Goal: Information Seeking & Learning: Learn about a topic

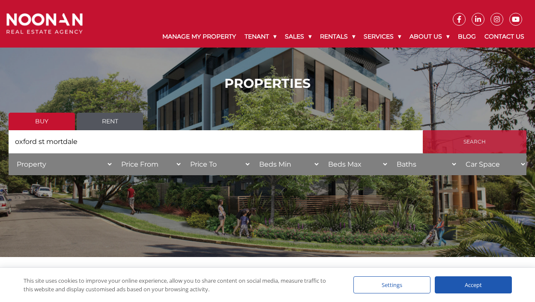
click at [463, 143] on input "Search" at bounding box center [475, 141] width 104 height 23
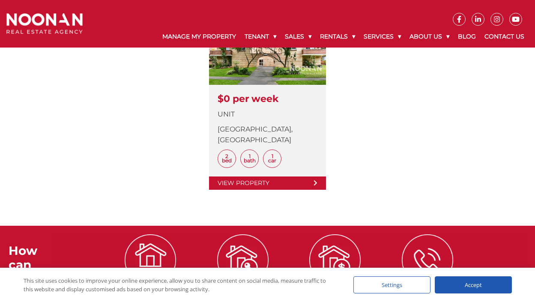
scroll to position [326, 0]
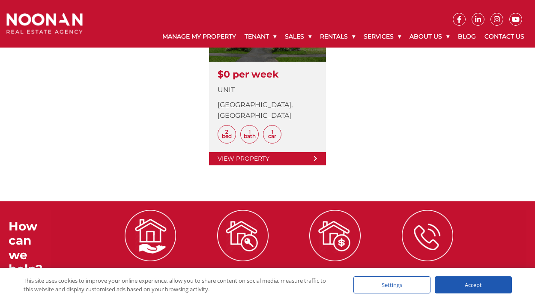
click at [249, 148] on link at bounding box center [267, 70] width 117 height 191
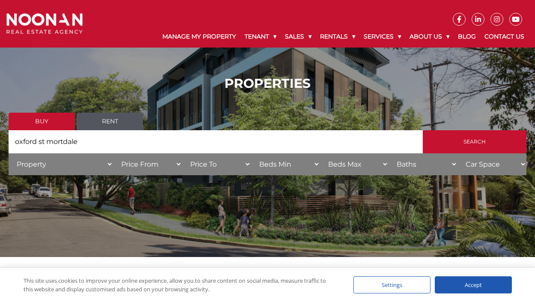
scroll to position [0, 0]
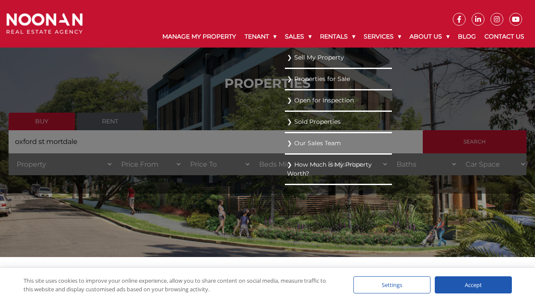
click at [299, 100] on link "Open for Inspection" at bounding box center [338, 101] width 103 height 12
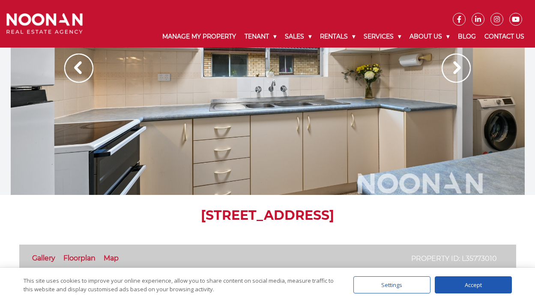
scroll to position [40, 0]
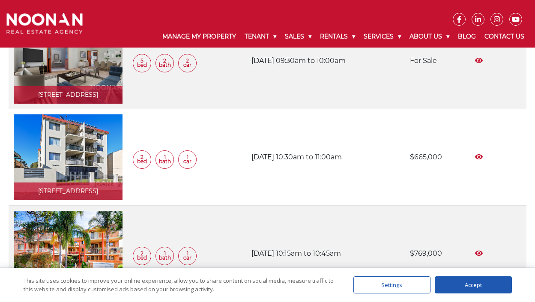
scroll to position [205, 0]
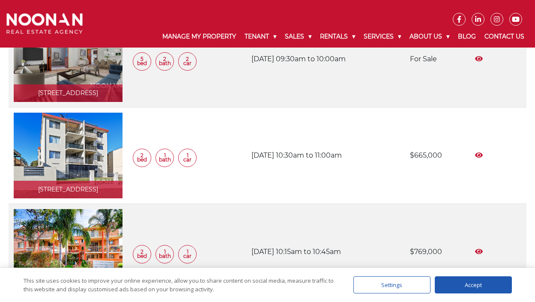
click at [48, 183] on link at bounding box center [68, 156] width 109 height 86
click at [76, 246] on link at bounding box center [68, 252] width 109 height 86
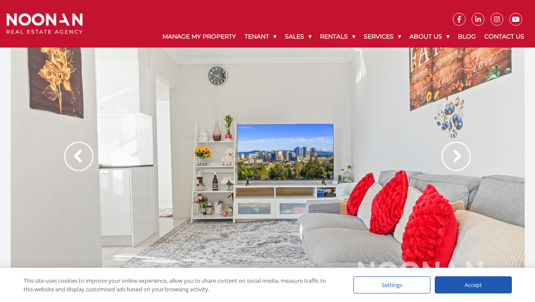
click at [462, 151] on img at bounding box center [456, 156] width 29 height 29
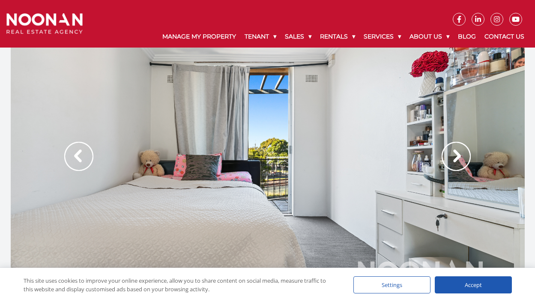
click at [453, 158] on img at bounding box center [456, 156] width 29 height 29
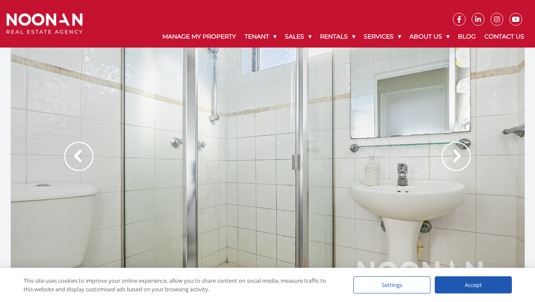
click at [452, 158] on img at bounding box center [456, 156] width 29 height 29
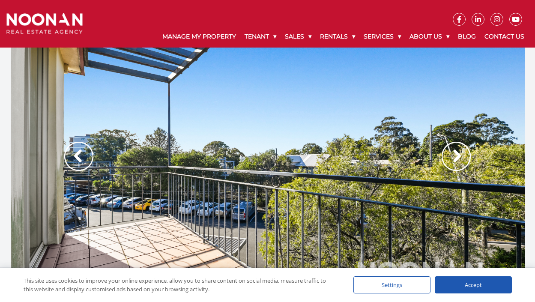
click at [452, 158] on img at bounding box center [456, 156] width 29 height 29
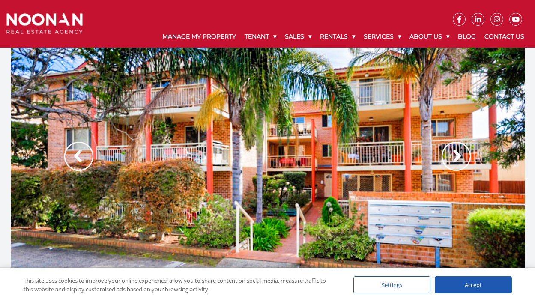
click at [459, 153] on img at bounding box center [456, 156] width 29 height 29
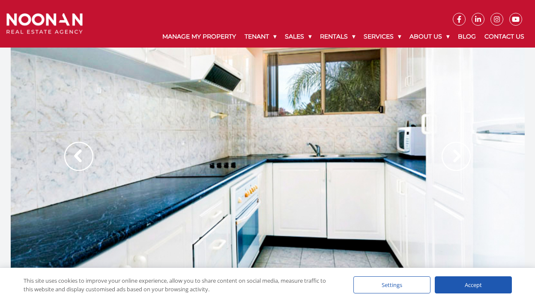
click at [460, 155] on img at bounding box center [456, 156] width 29 height 29
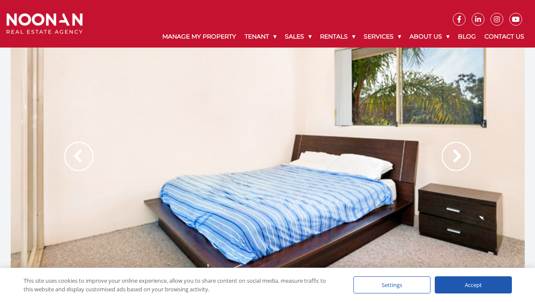
click at [460, 154] on img at bounding box center [456, 156] width 29 height 29
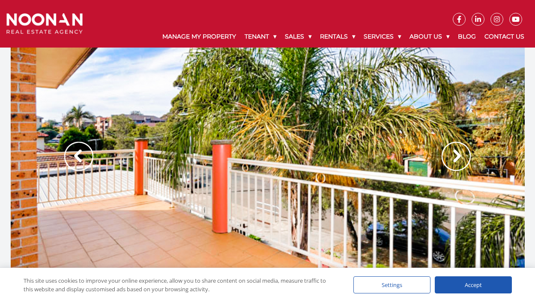
click at [460, 154] on img at bounding box center [456, 156] width 29 height 29
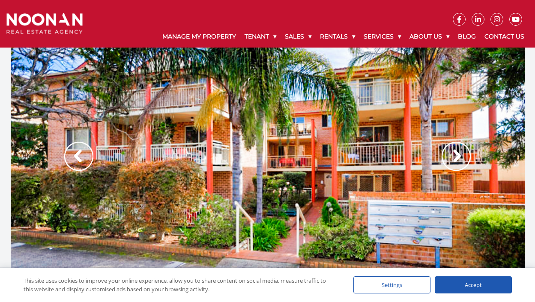
click at [460, 154] on img at bounding box center [456, 156] width 29 height 29
